Goal: Task Accomplishment & Management: Use online tool/utility

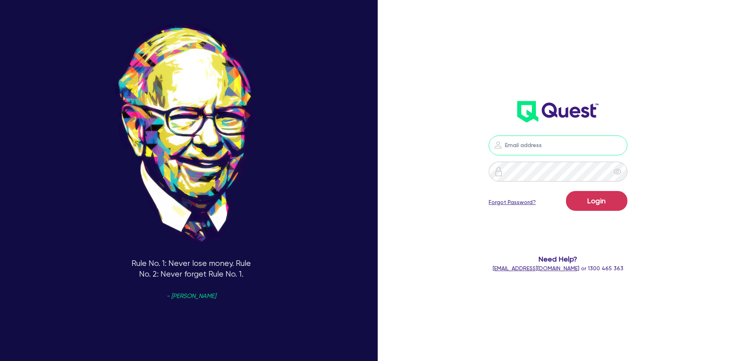
click at [539, 141] on input "email" at bounding box center [558, 146] width 139 height 20
type input "[EMAIL_ADDRESS][PERSON_NAME][DOMAIN_NAME]"
click at [587, 199] on button "Login" at bounding box center [596, 201] width 61 height 20
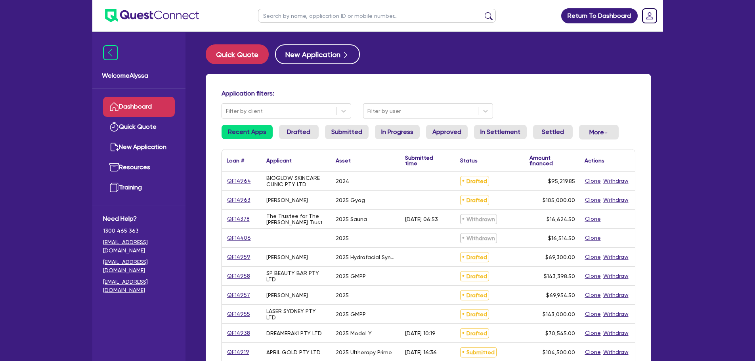
click at [361, 19] on input "text" at bounding box center [377, 16] width 238 height 14
type input "meagan"
click at [482, 12] on button "submit" at bounding box center [488, 17] width 13 height 11
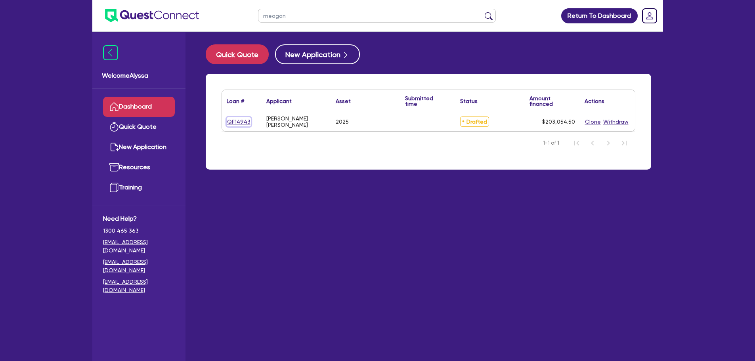
click at [233, 123] on link "QF14943" at bounding box center [239, 121] width 24 height 9
select select "SECONDARY_ASSETS"
select select "MEDICAL_DENTAL_LABORATORY_EQUIPMENT"
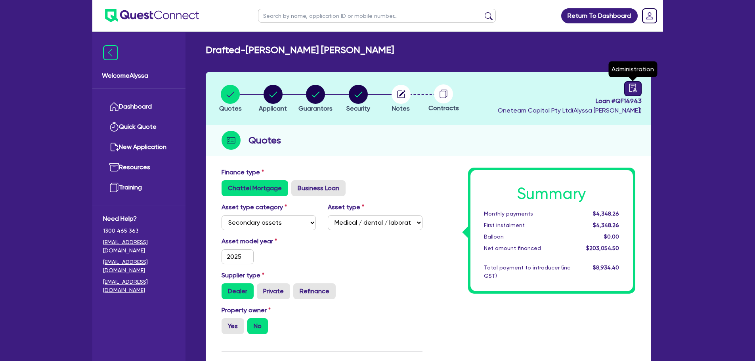
click at [631, 86] on icon "audit" at bounding box center [632, 88] width 7 height 8
select select "DRAFTED_NEW"
select select "Other"
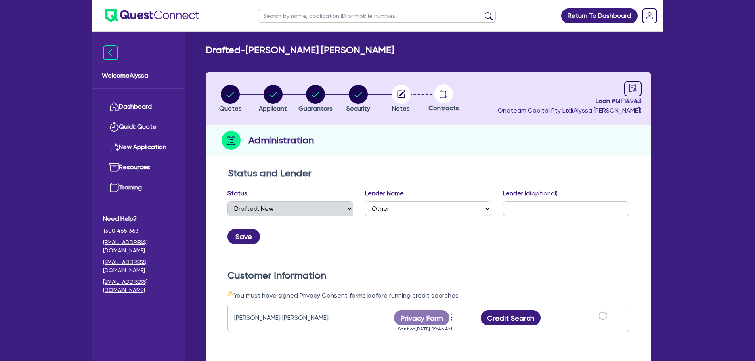
scroll to position [82, 0]
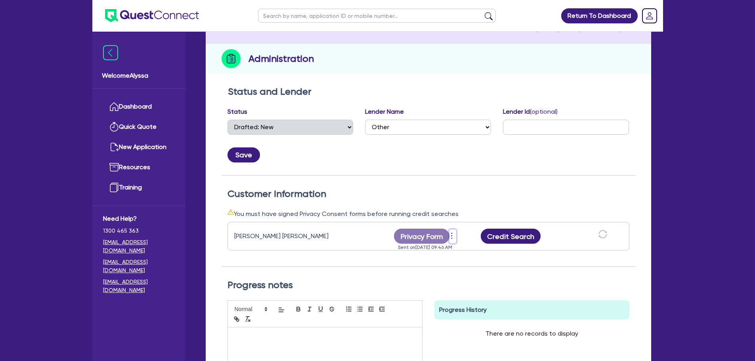
click at [453, 236] on icon "more" at bounding box center [452, 236] width 8 height 12
click at [477, 239] on link "Send reminder" at bounding box center [495, 237] width 76 height 11
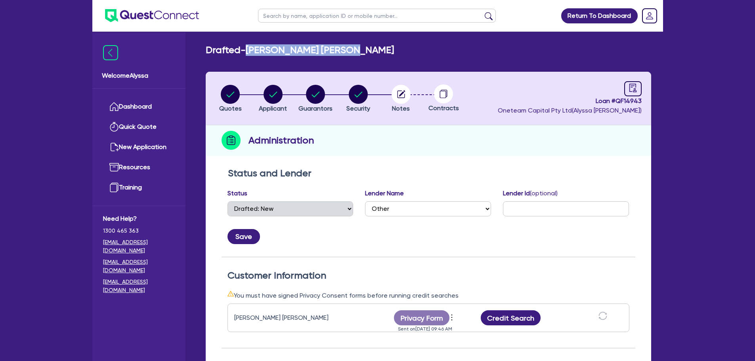
drag, startPoint x: 366, startPoint y: 48, endPoint x: 251, endPoint y: 44, distance: 115.0
click at [251, 44] on main "Drafted - [PERSON_NAME] [PERSON_NAME] Quotes Applicant [GEOGRAPHIC_DATA] Securi…" at bounding box center [428, 293] width 469 height 522
copy h2 "[PERSON_NAME] [PERSON_NAME]"
drag, startPoint x: 642, startPoint y: 101, endPoint x: 617, endPoint y: 100, distance: 25.0
click at [617, 100] on header "Quotes Applicant [GEOGRAPHIC_DATA] Security Notes Contracts Loan # QF14943 Onet…" at bounding box center [428, 98] width 445 height 53
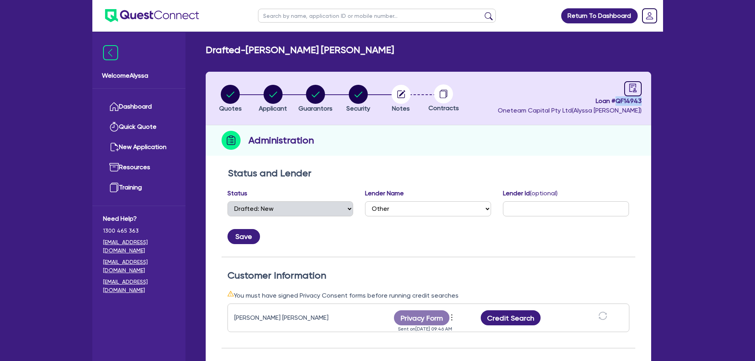
copy span "QF14943"
click at [226, 97] on circle "button" at bounding box center [230, 94] width 19 height 19
select select "SECONDARY_ASSETS"
select select "MEDICAL_DENTAL_LABORATORY_EQUIPMENT"
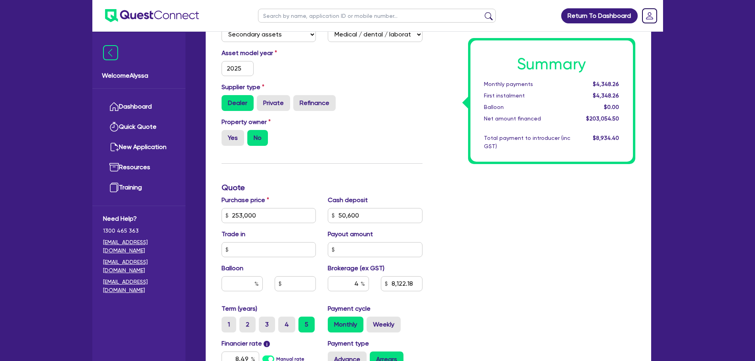
scroll to position [188, 0]
click at [124, 106] on link "Dashboard" at bounding box center [139, 107] width 72 height 20
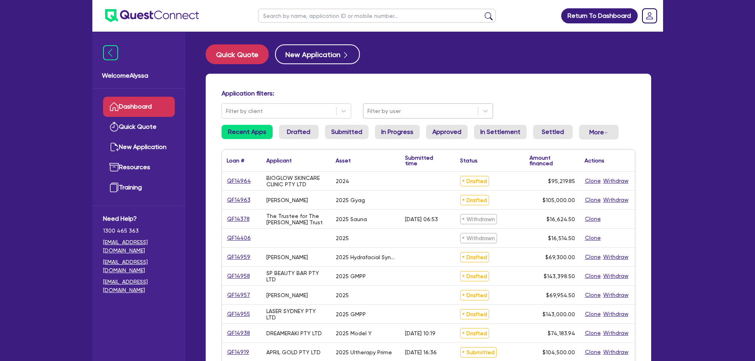
click at [422, 107] on div at bounding box center [420, 111] width 107 height 10
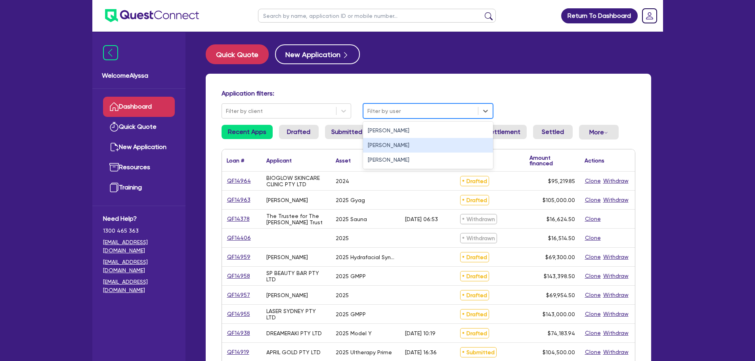
click at [397, 143] on div "[PERSON_NAME]" at bounding box center [428, 145] width 130 height 15
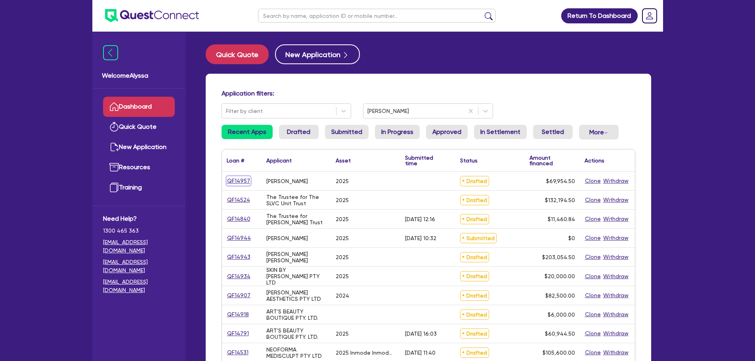
click at [232, 179] on link "QF14957" at bounding box center [239, 180] width 24 height 9
select select "TERTIARY_ASSETS"
select select "BEAUTY_EQUIPMENT"
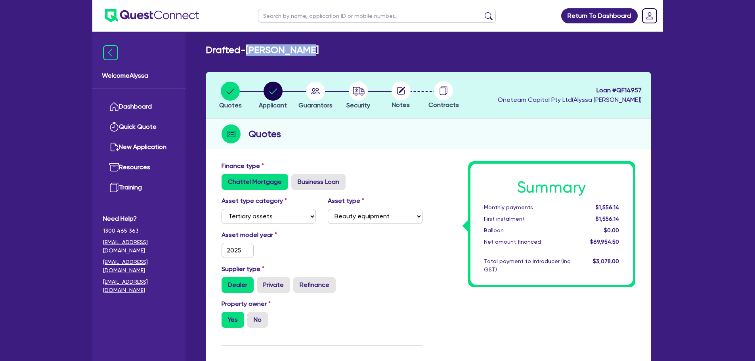
drag, startPoint x: 313, startPoint y: 51, endPoint x: 249, endPoint y: 48, distance: 64.3
click at [249, 48] on div "Drafted - [PERSON_NAME]" at bounding box center [428, 49] width 457 height 11
copy h2 "[PERSON_NAME]"
drag, startPoint x: 641, startPoint y: 86, endPoint x: 619, endPoint y: 88, distance: 21.5
click at [619, 88] on span "Loan # QF14957" at bounding box center [570, 91] width 144 height 10
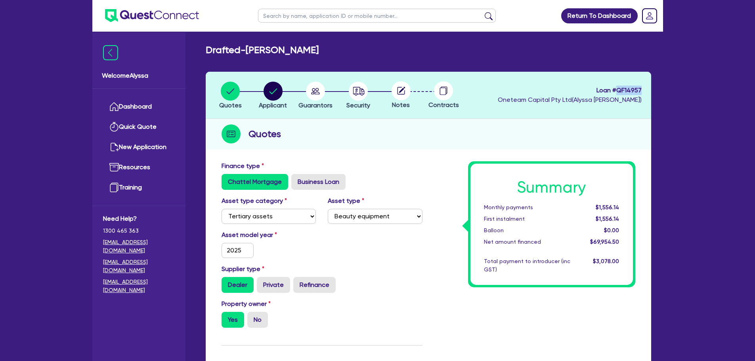
copy span "QF14957"
click at [299, 20] on input "text" at bounding box center [377, 16] width 238 height 14
type input "i"
type input "iac"
click button "submit" at bounding box center [488, 17] width 13 height 11
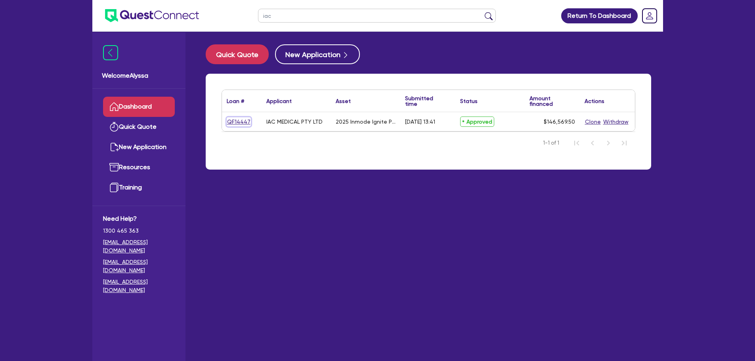
click at [235, 122] on link "QF14447" at bounding box center [239, 121] width 24 height 9
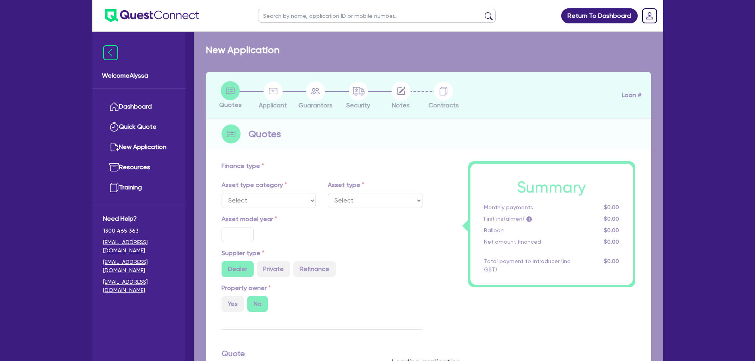
select select "SECONDARY_ASSETS"
type input "2025"
radio input "true"
type input "162,855"
type input "16,285.5"
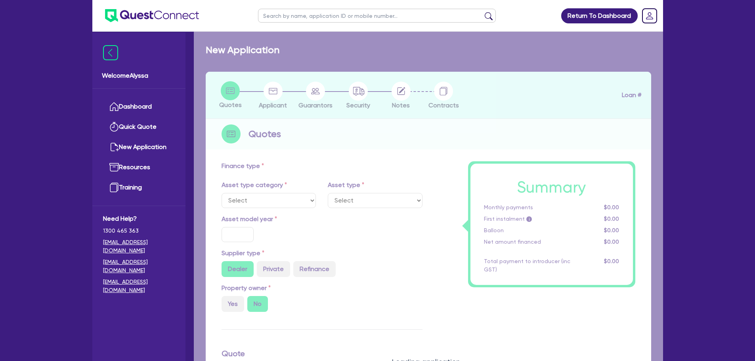
type input "12.95"
select select "MEDICAL_DENTAL_LABORATORY_EQUIPMENT"
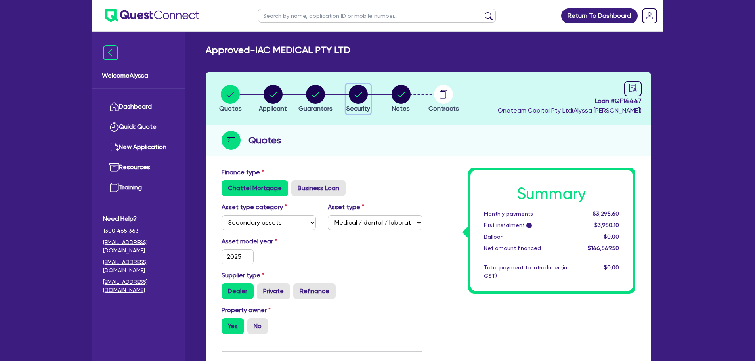
click at [361, 105] on span "Security" at bounding box center [358, 109] width 24 height 8
select select "SECONDARY_ASSETS"
select select "MEDICAL_DENTAL_LABORATORY_EQUIPMENT"
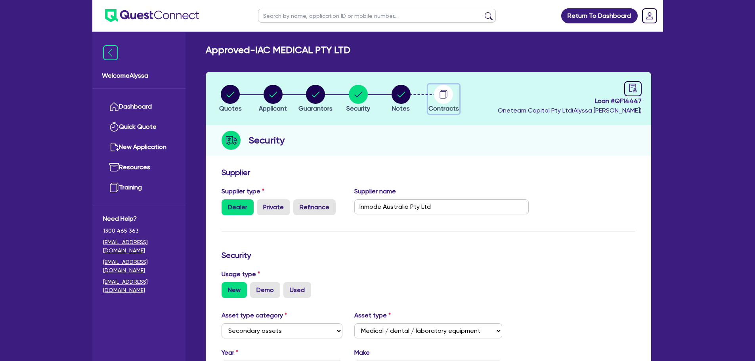
click at [444, 97] on circle "button" at bounding box center [443, 94] width 19 height 19
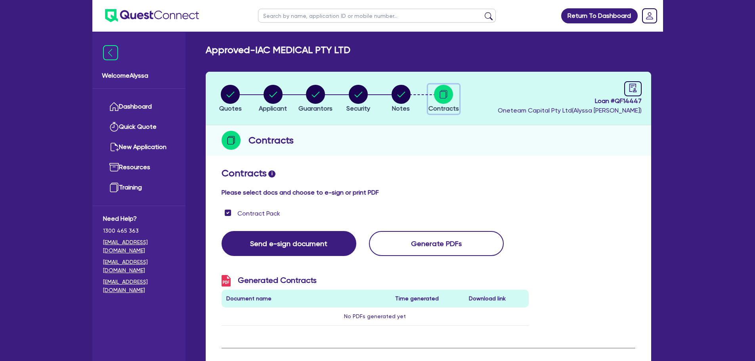
checkbox input "true"
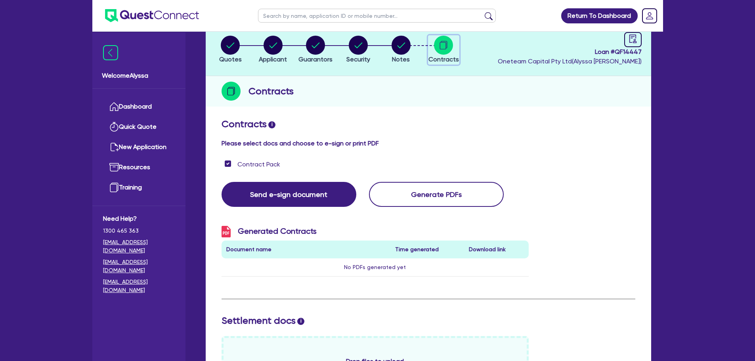
scroll to position [33, 0]
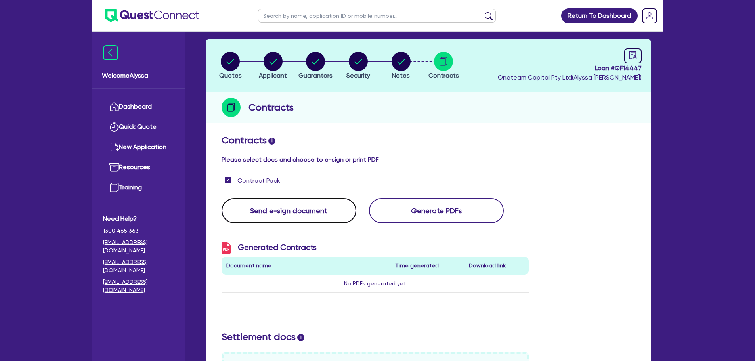
click at [300, 212] on button "Send e-sign document" at bounding box center [289, 210] width 135 height 25
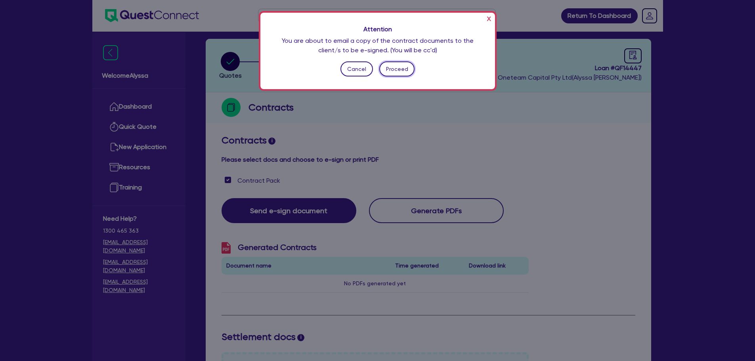
click at [393, 68] on button "Proceed" at bounding box center [396, 68] width 35 height 15
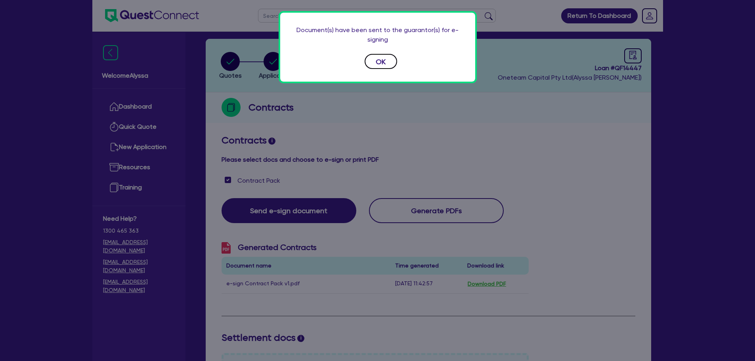
click at [390, 65] on button "OK" at bounding box center [381, 61] width 32 height 15
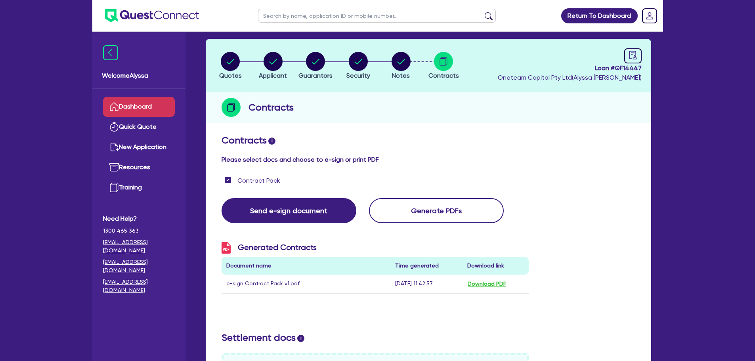
click at [126, 109] on link "Dashboard" at bounding box center [139, 107] width 72 height 20
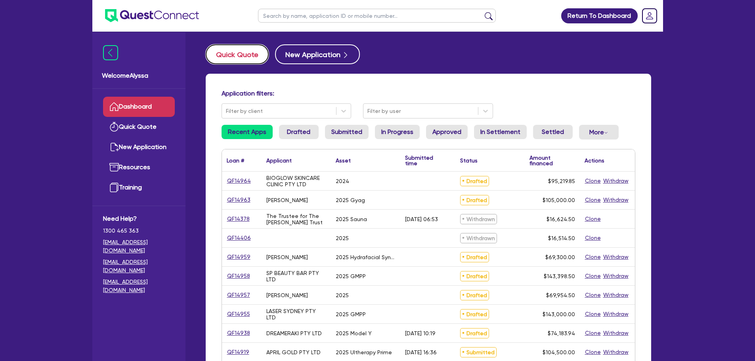
click at [248, 56] on button "Quick Quote" at bounding box center [237, 54] width 63 height 20
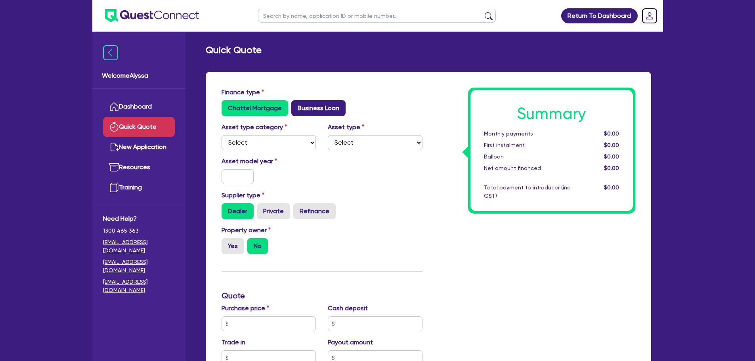
click at [317, 105] on label "Business Loan" at bounding box center [318, 108] width 54 height 16
click at [296, 105] on input "Business Loan" at bounding box center [293, 102] width 5 height 5
radio input "true"
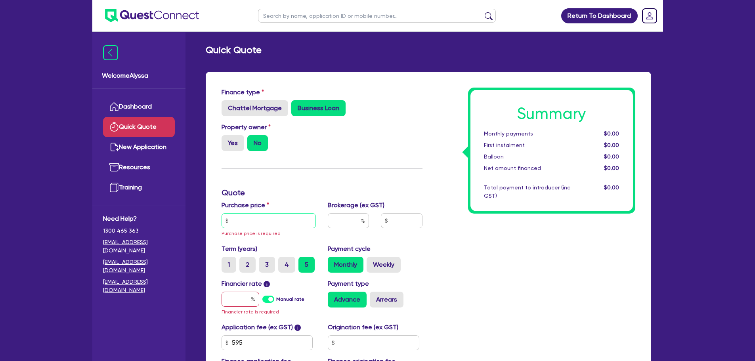
click at [261, 226] on input "text" at bounding box center [269, 220] width 95 height 15
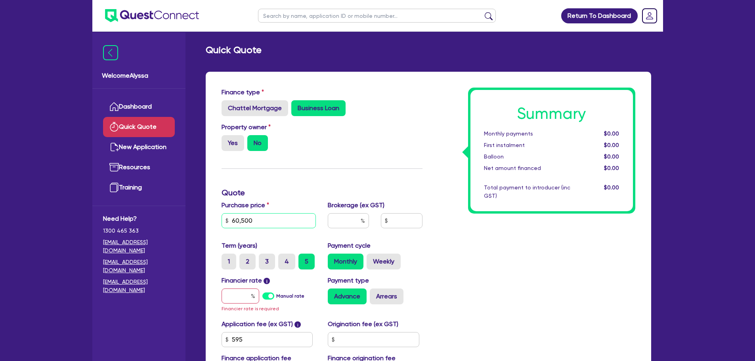
type input "60,500"
click at [359, 227] on input "text" at bounding box center [348, 220] width 41 height 15
type input "4"
click at [235, 300] on input "text" at bounding box center [241, 296] width 38 height 15
type input "1"
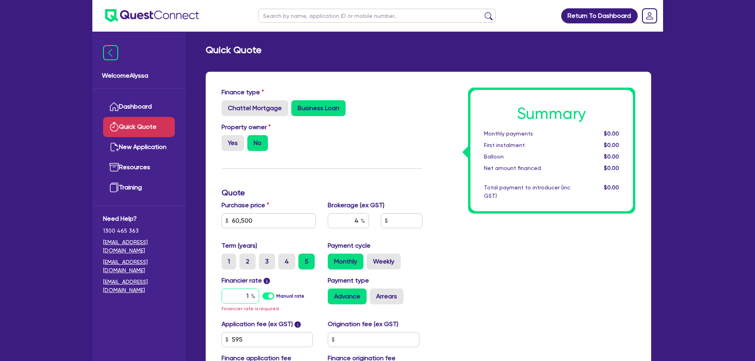
type input "2,446.18"
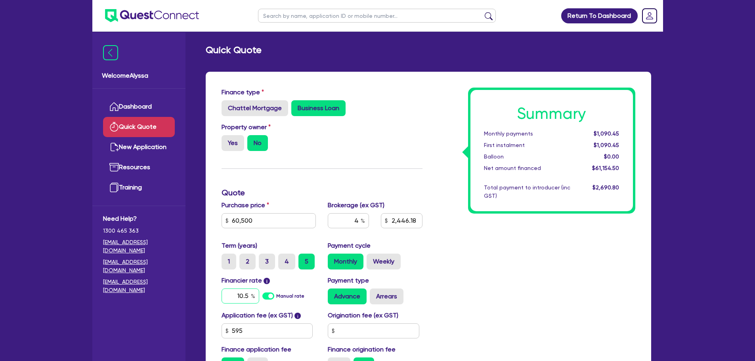
type input "10.5"
type input "2,446.18"
click at [475, 322] on div "Summary Monthly payments $1,360.39 First instalment $1,360.39 Balloon $0.00 Net…" at bounding box center [534, 234] width 213 height 292
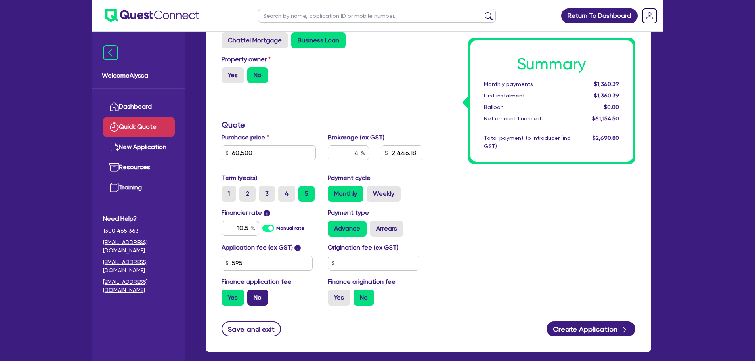
click at [254, 290] on label "No" at bounding box center [257, 298] width 21 height 16
click at [252, 290] on input "No" at bounding box center [249, 292] width 5 height 5
radio input "true"
type input "2,420"
click at [451, 238] on div "Summary Monthly payments $1,345.83 First instalment i $2,000.33 Balloon $0.00 N…" at bounding box center [534, 166] width 213 height 292
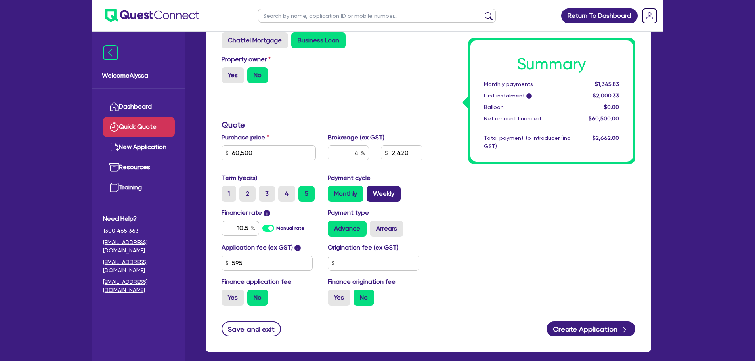
click at [396, 194] on label "Weekly" at bounding box center [384, 194] width 34 height 16
click at [372, 191] on input "Weekly" at bounding box center [369, 188] width 5 height 5
radio input "true"
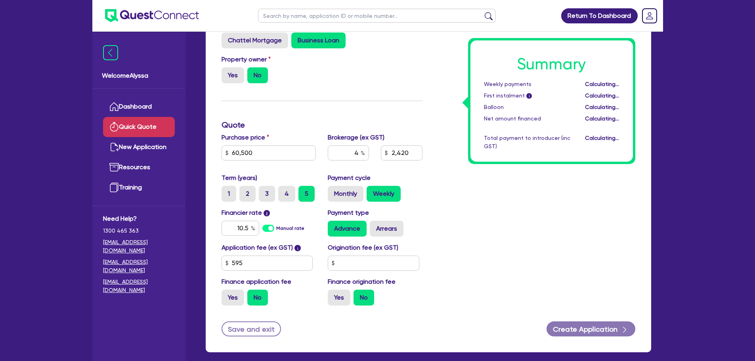
type input "2,420"
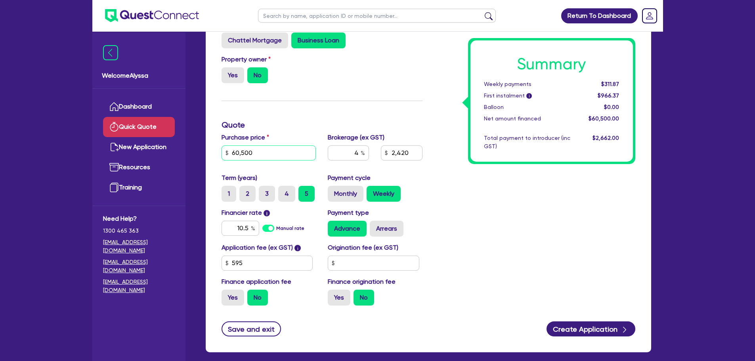
drag, startPoint x: 258, startPoint y: 156, endPoint x: 160, endPoint y: 131, distance: 100.9
click at [160, 131] on div "Welcome Alyssa Dashboard Quick Quote New Application Ref Company Ref Salesperso…" at bounding box center [377, 166] width 571 height 468
type input "58,300"
type input "2,332"
click at [466, 247] on div "Summary Weekly payments $300.53 First instalment i $955.03 Balloon $0.00 Net am…" at bounding box center [534, 166] width 213 height 292
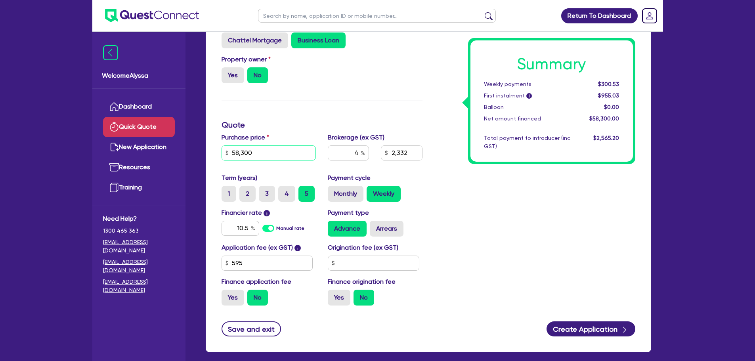
drag, startPoint x: 259, startPoint y: 158, endPoint x: 194, endPoint y: 146, distance: 66.1
click at [194, 146] on div "Quick Quote Finance type Chattel Mortgage Business Loan Asset type category Sel…" at bounding box center [428, 169] width 469 height 385
paste input "7,75"
type input "57,750"
type input "2,310"
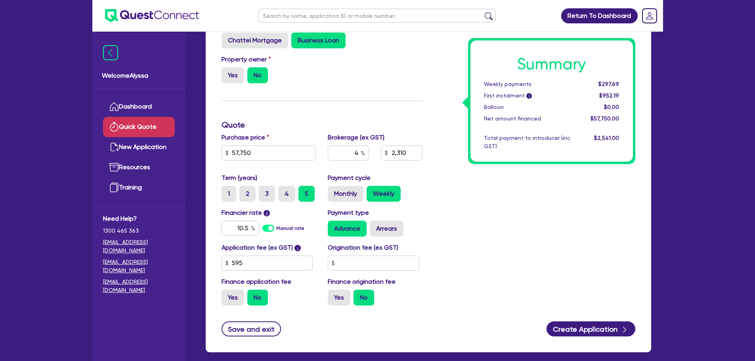
click at [367, 124] on h3 "Quote" at bounding box center [322, 125] width 201 height 10
drag, startPoint x: 255, startPoint y: 153, endPoint x: 174, endPoint y: 141, distance: 81.3
click at [174, 141] on div "Welcome Alyssa Dashboard Quick Quote New Application Ref Company Ref Salesperso…" at bounding box center [377, 166] width 571 height 468
paste input "6,10"
type input "56,100"
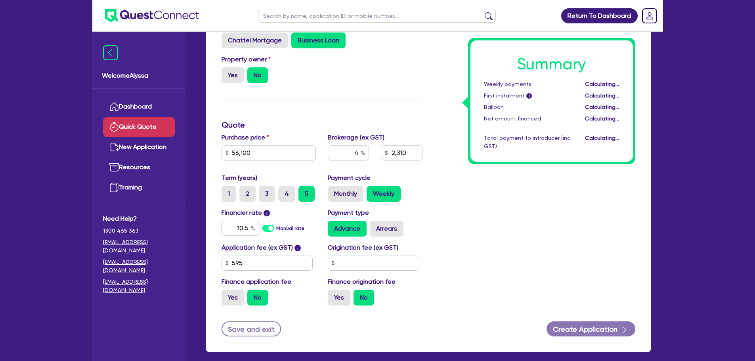
type input "2,244"
click at [316, 120] on h3 "Quote" at bounding box center [322, 125] width 201 height 10
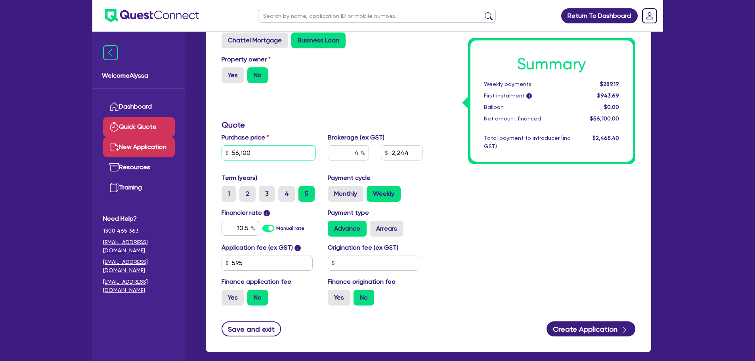
drag, startPoint x: 267, startPoint y: 147, endPoint x: 172, endPoint y: 145, distance: 95.5
click at [172, 145] on div "Welcome Alyssa Dashboard Quick Quote New Application Ref Company Ref Salesperso…" at bounding box center [377, 166] width 571 height 468
paste input "7,200"
type input "57,200"
type input "2,288"
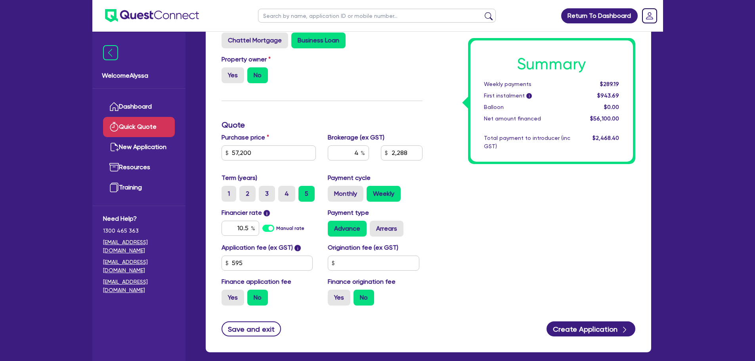
click at [446, 172] on div "Summary Weekly payments $289.19 First instalment i $943.69 Balloon $0.00 Net am…" at bounding box center [534, 166] width 213 height 292
drag, startPoint x: 618, startPoint y: 84, endPoint x: 564, endPoint y: 84, distance: 53.5
click at [564, 84] on div "Weekly payments $294.86" at bounding box center [551, 84] width 147 height 8
click at [420, 169] on div "Purchase price 57,200 Cash deposit Trade in Payout amount Balloon Brokerage (ex…" at bounding box center [322, 153] width 213 height 40
drag, startPoint x: 279, startPoint y: 158, endPoint x: 200, endPoint y: 161, distance: 78.9
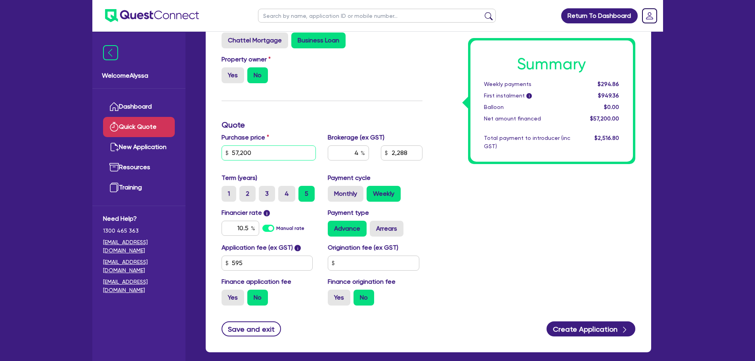
click at [200, 161] on div "Finance type Chattel Mortgage Business Loan Asset type category Select Cars and…" at bounding box center [428, 183] width 457 height 358
type input "60,500"
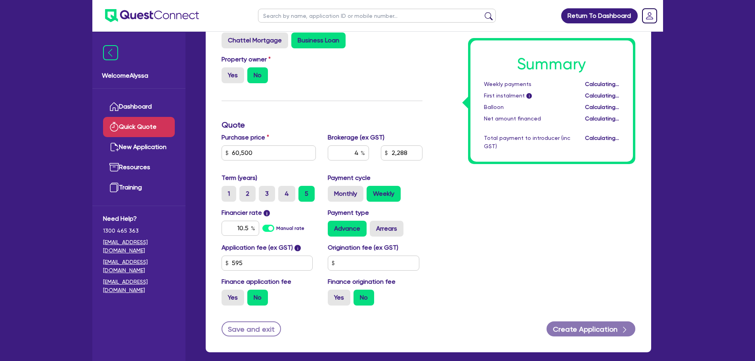
type input "2,420"
click at [486, 255] on div "Summary Weekly payments Calculating... First instalment i Calculating... Balloo…" at bounding box center [534, 166] width 213 height 292
drag, startPoint x: 486, startPoint y: 255, endPoint x: 475, endPoint y: 249, distance: 12.6
drag, startPoint x: 475, startPoint y: 249, endPoint x: 452, endPoint y: 270, distance: 31.1
click at [452, 270] on div "Summary Weekly payments $311.87 First instalment i $966.37 Balloon $0.00 Net am…" at bounding box center [534, 166] width 213 height 292
